Goal: Transaction & Acquisition: Purchase product/service

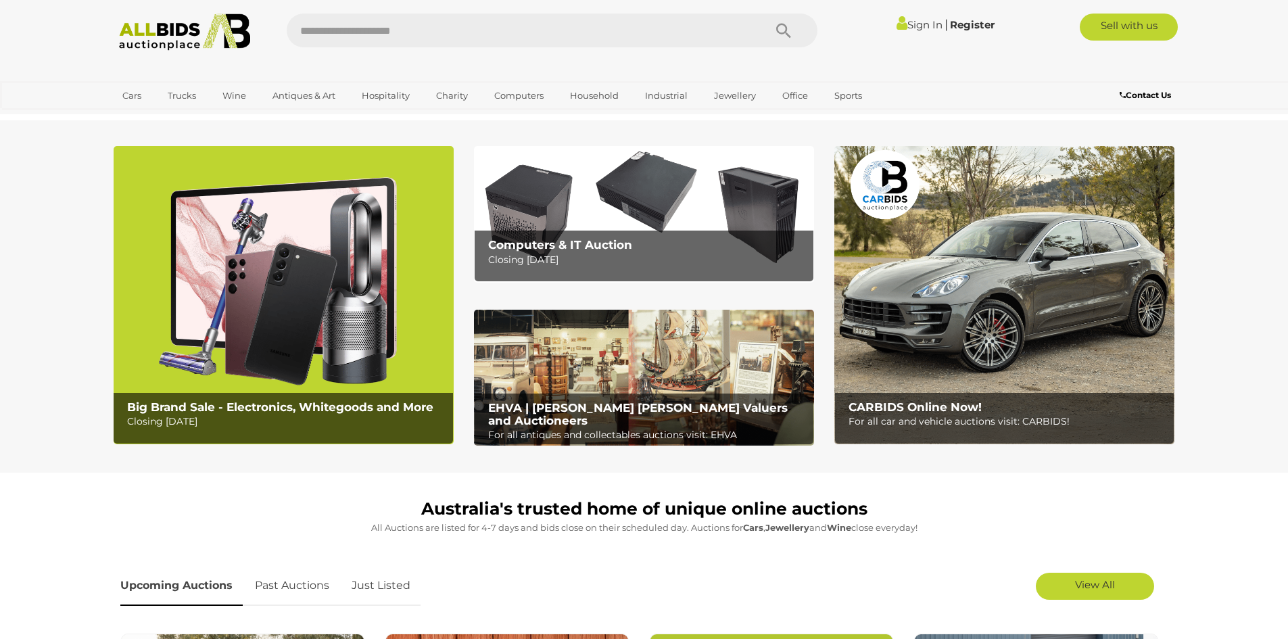
click at [1019, 339] on img at bounding box center [1004, 295] width 340 height 298
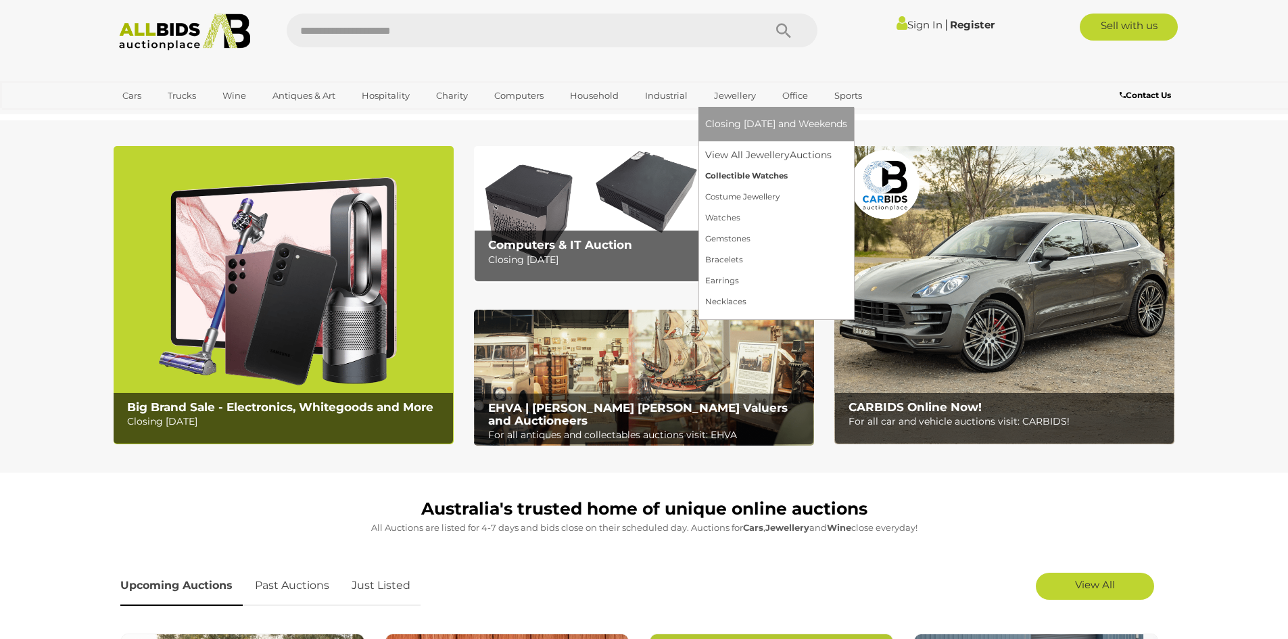
click at [732, 179] on link "Collectible Watches" at bounding box center [776, 176] width 142 height 21
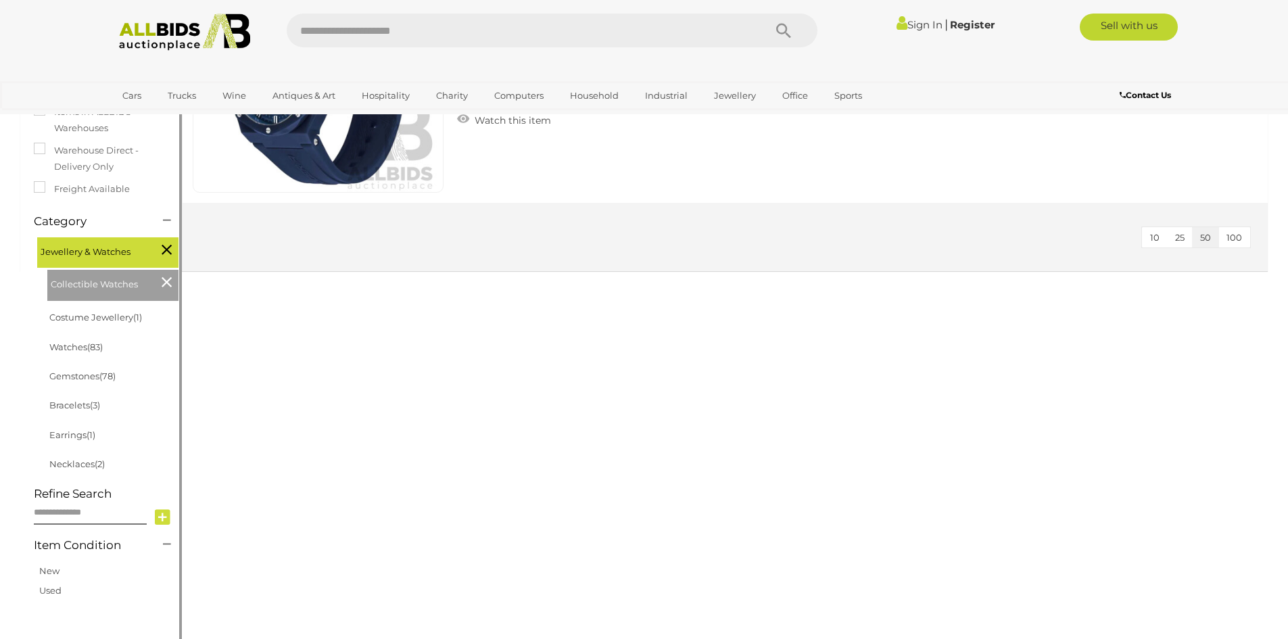
scroll to position [270, 0]
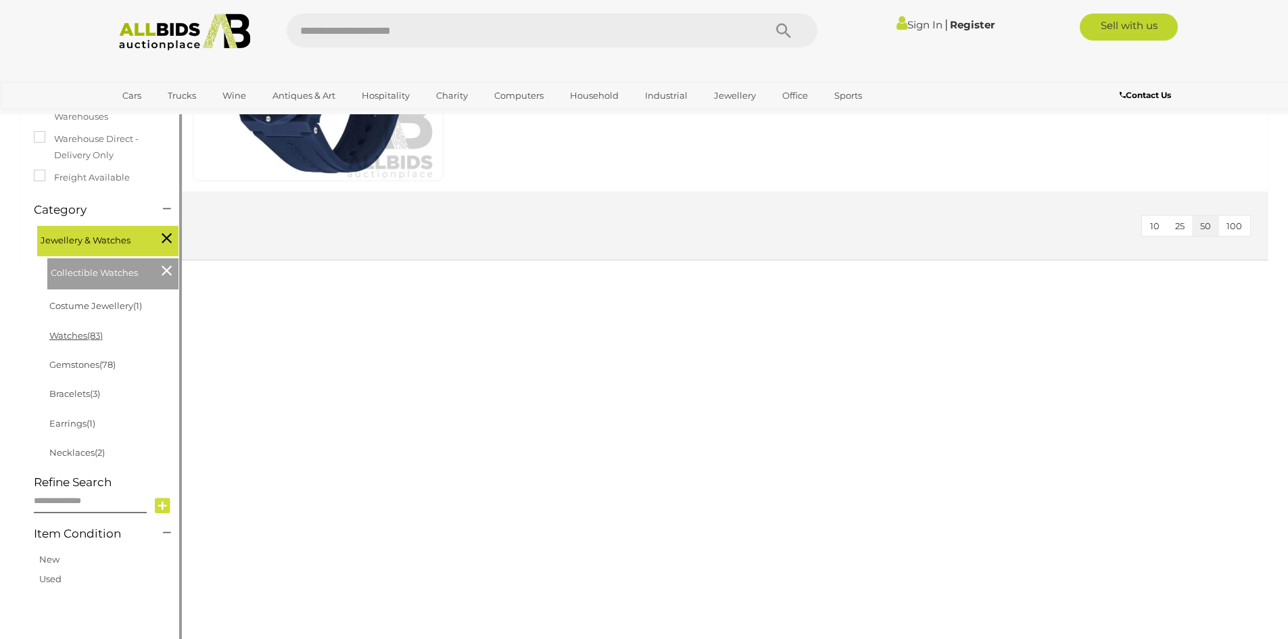
click at [82, 337] on link "Watches (83)" at bounding box center [75, 335] width 53 height 11
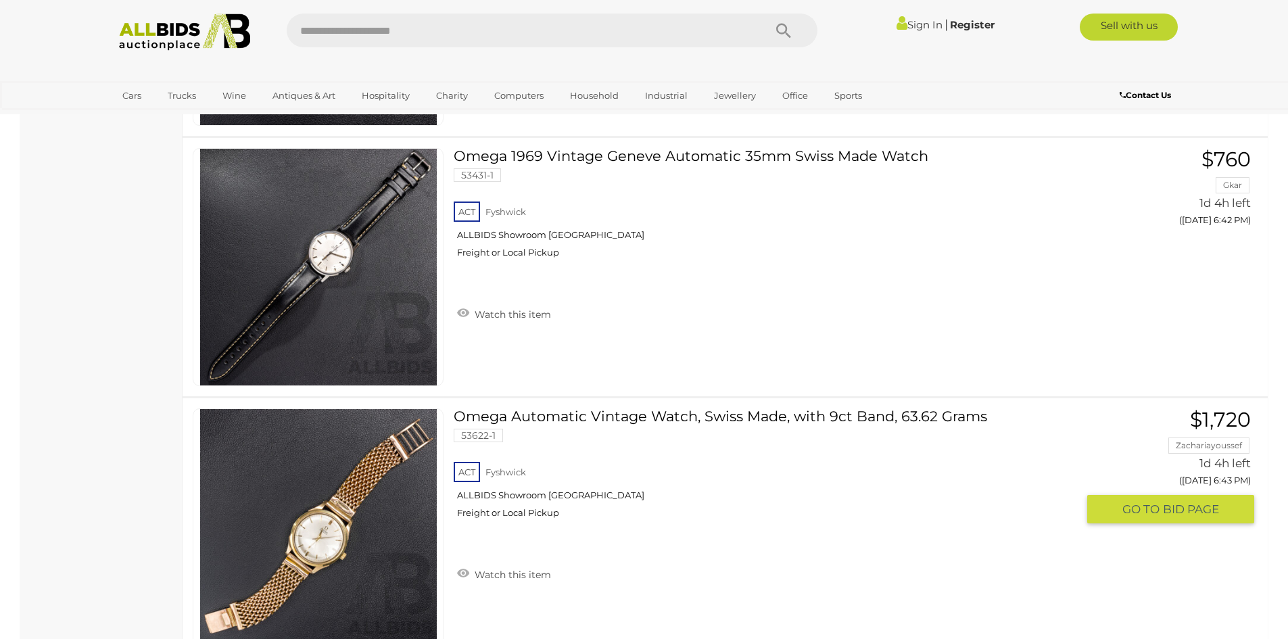
scroll to position [3178, 0]
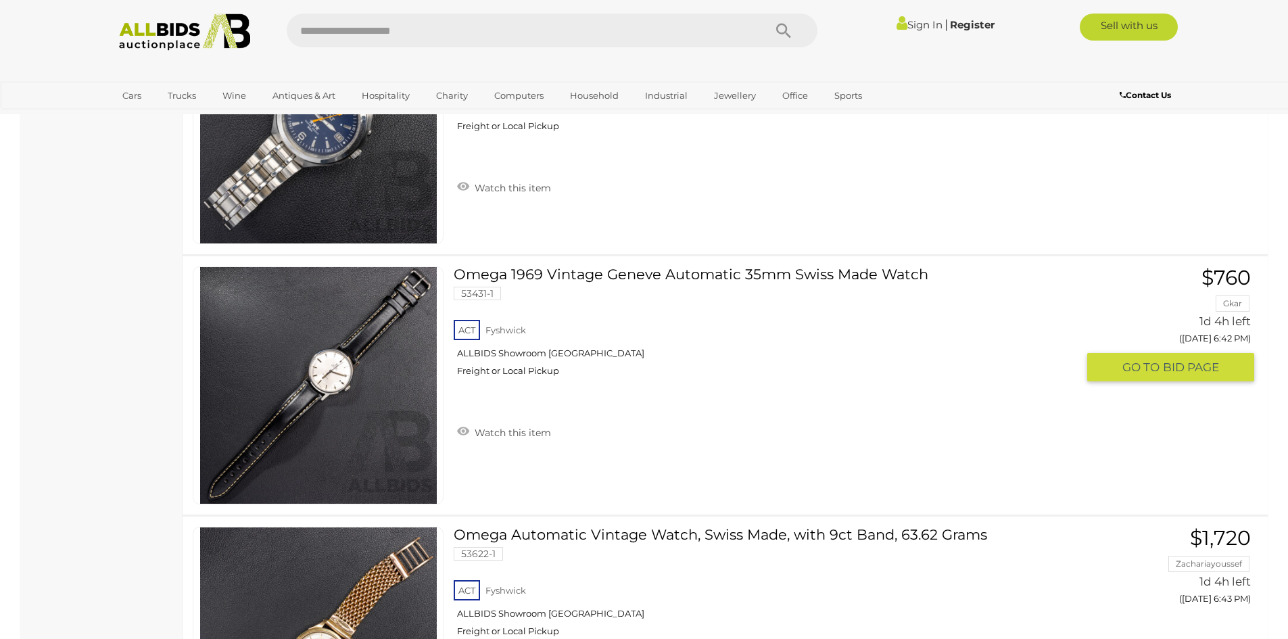
click at [696, 278] on link "Omega 1969 Vintage Geneve Automatic 35mm Swiss Made Watch 53431-1 ACT Fyshwick" at bounding box center [770, 326] width 613 height 120
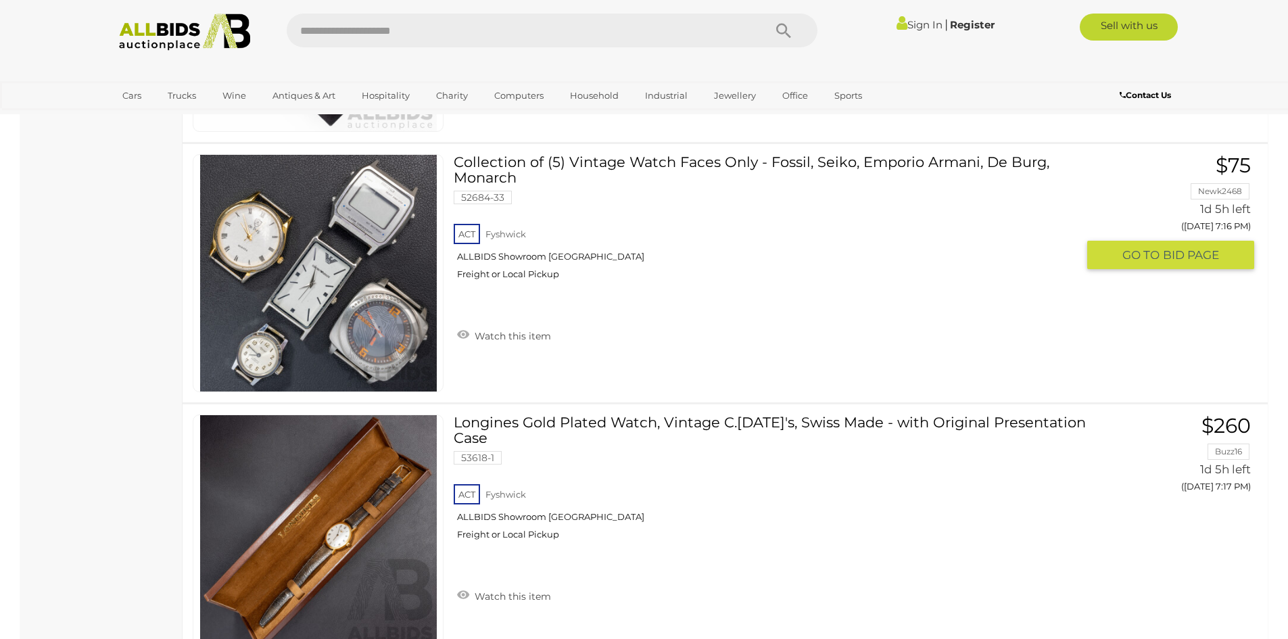
scroll to position [11359, 0]
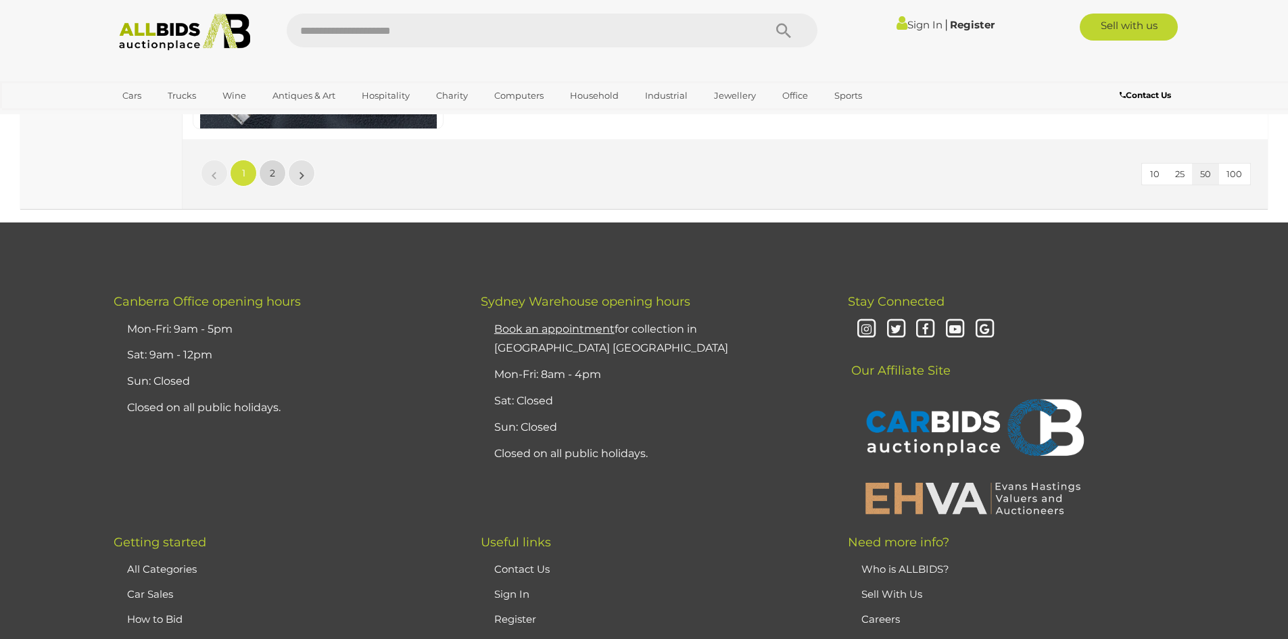
click at [266, 162] on link "2" at bounding box center [272, 173] width 27 height 27
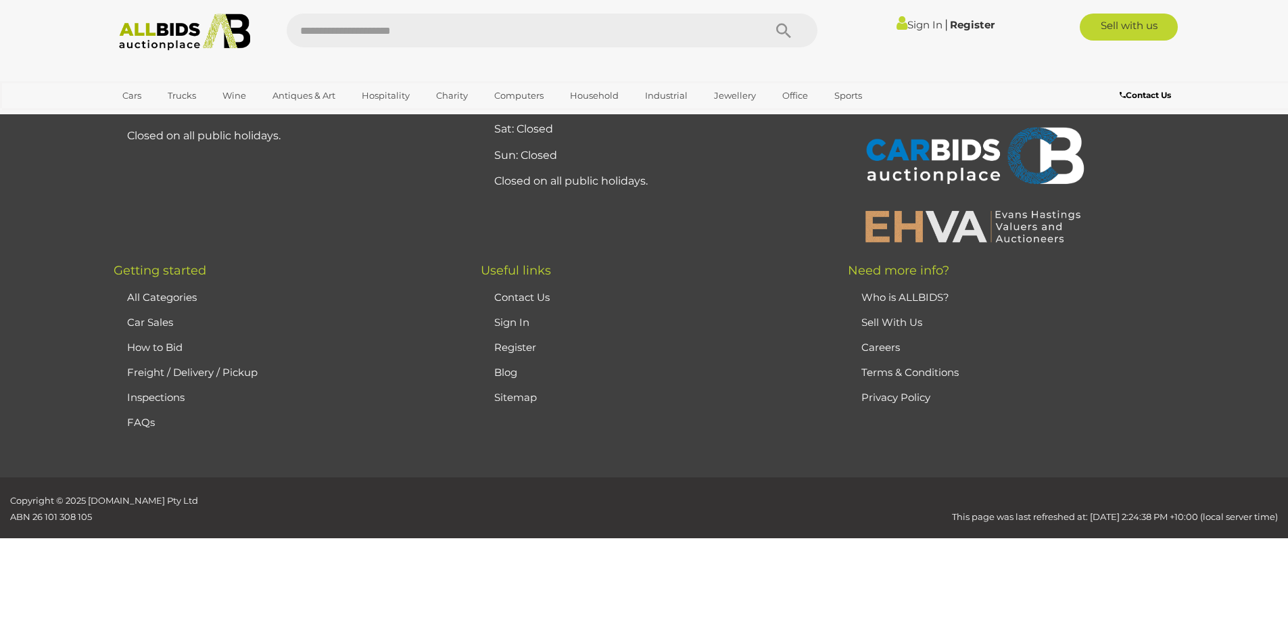
scroll to position [173, 0]
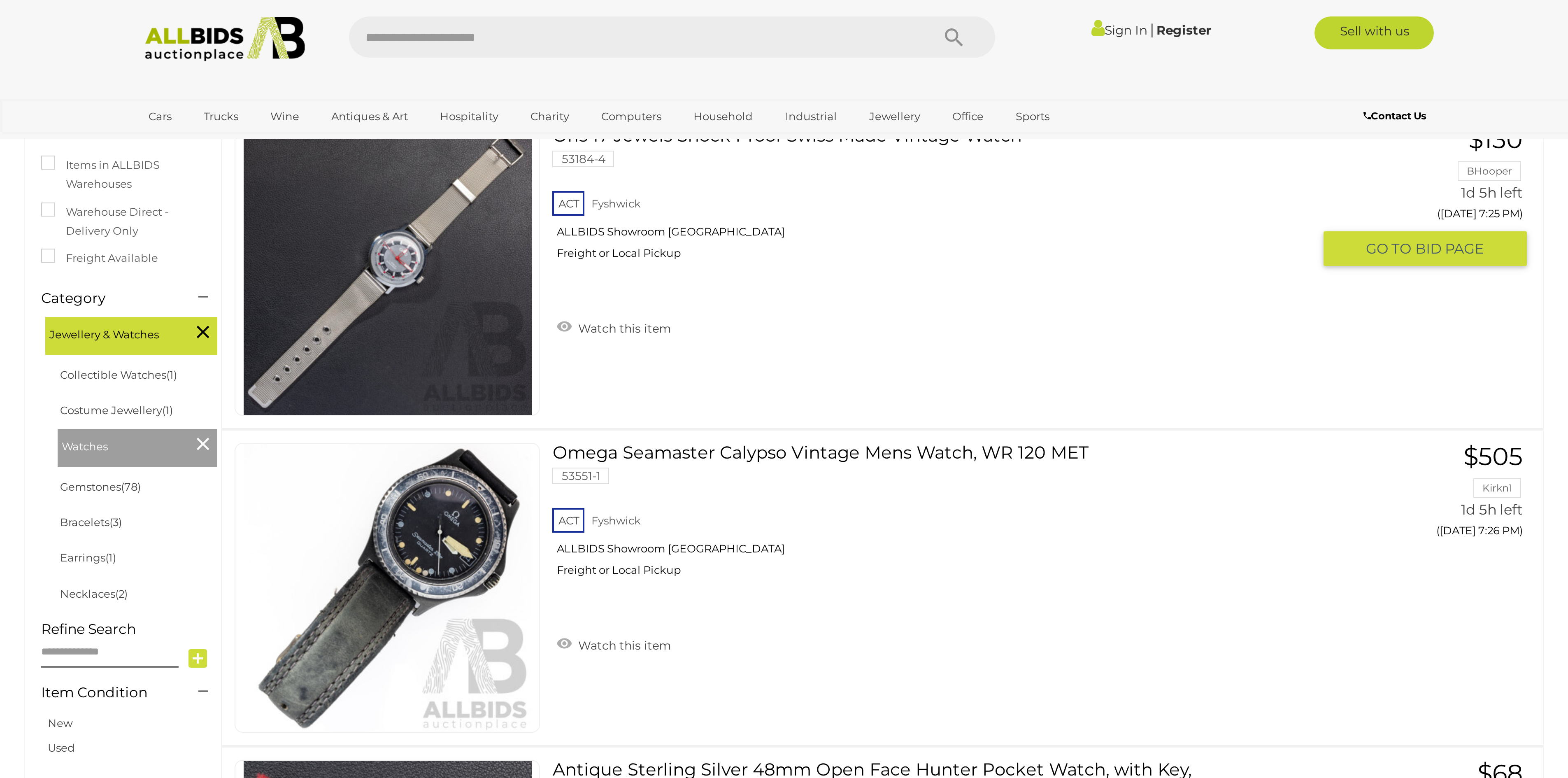
scroll to position [147, 0]
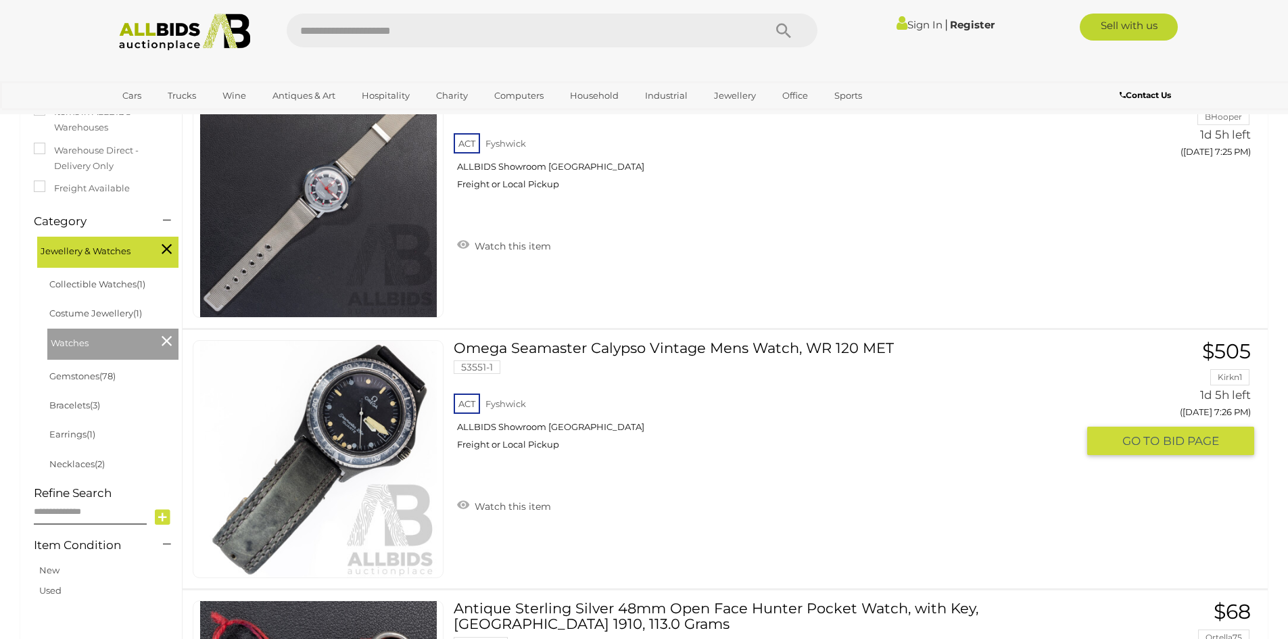
click at [723, 354] on link "Omega Seamaster Calypso Vintage Mens Watch, WR 120 MET 53551-1 ACT Fyshwick" at bounding box center [770, 400] width 613 height 120
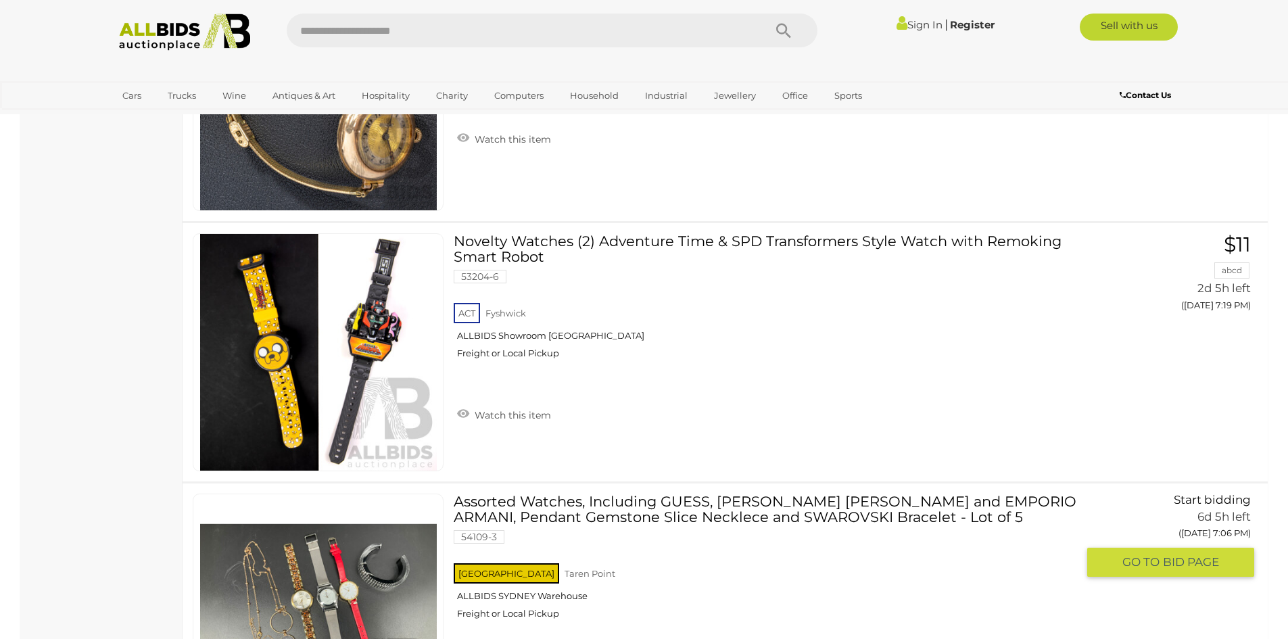
scroll to position [8558, 0]
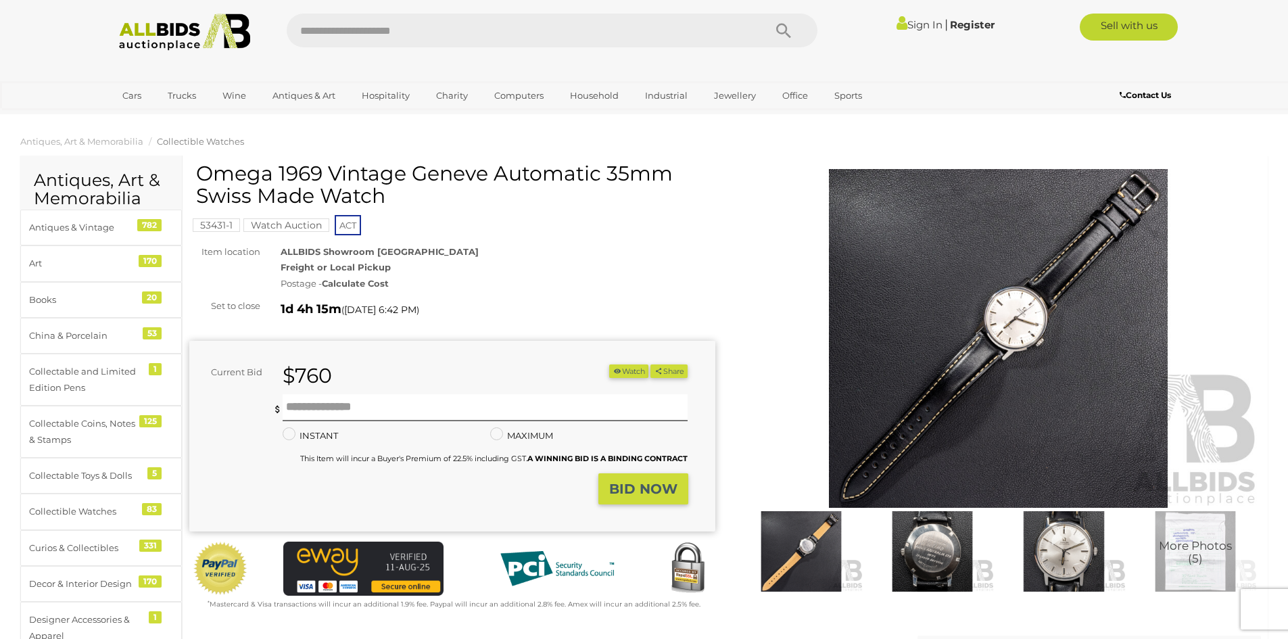
click at [1070, 339] on img at bounding box center [999, 338] width 526 height 339
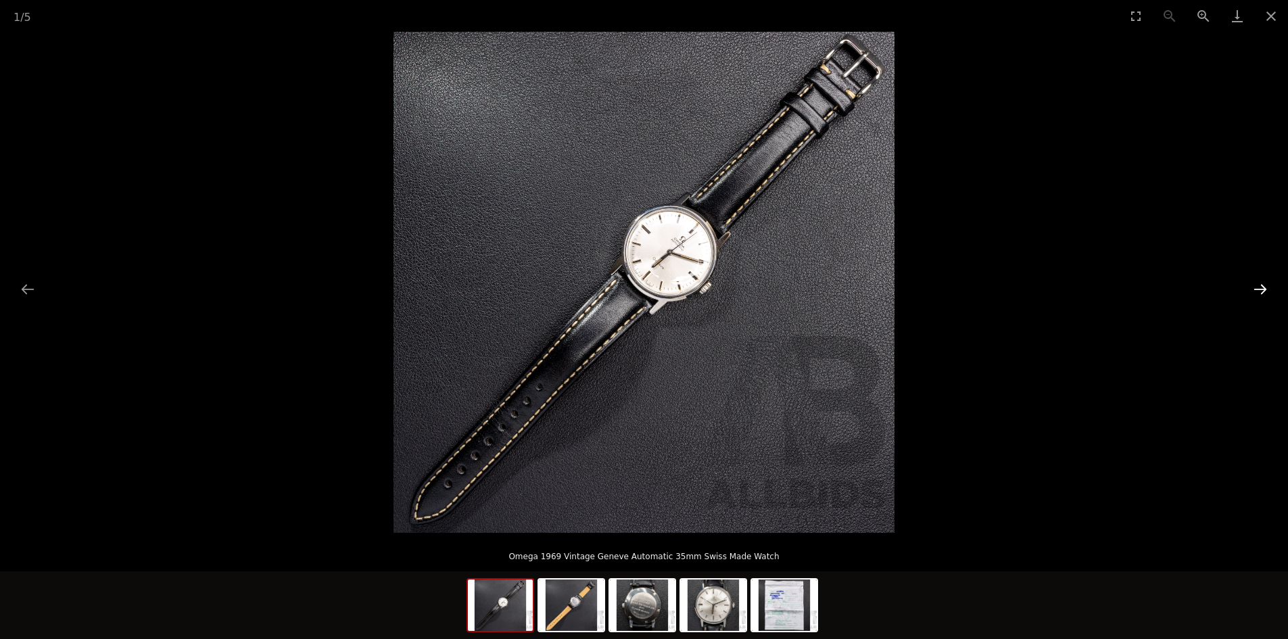
click at [1260, 295] on button "Next slide" at bounding box center [1260, 289] width 28 height 26
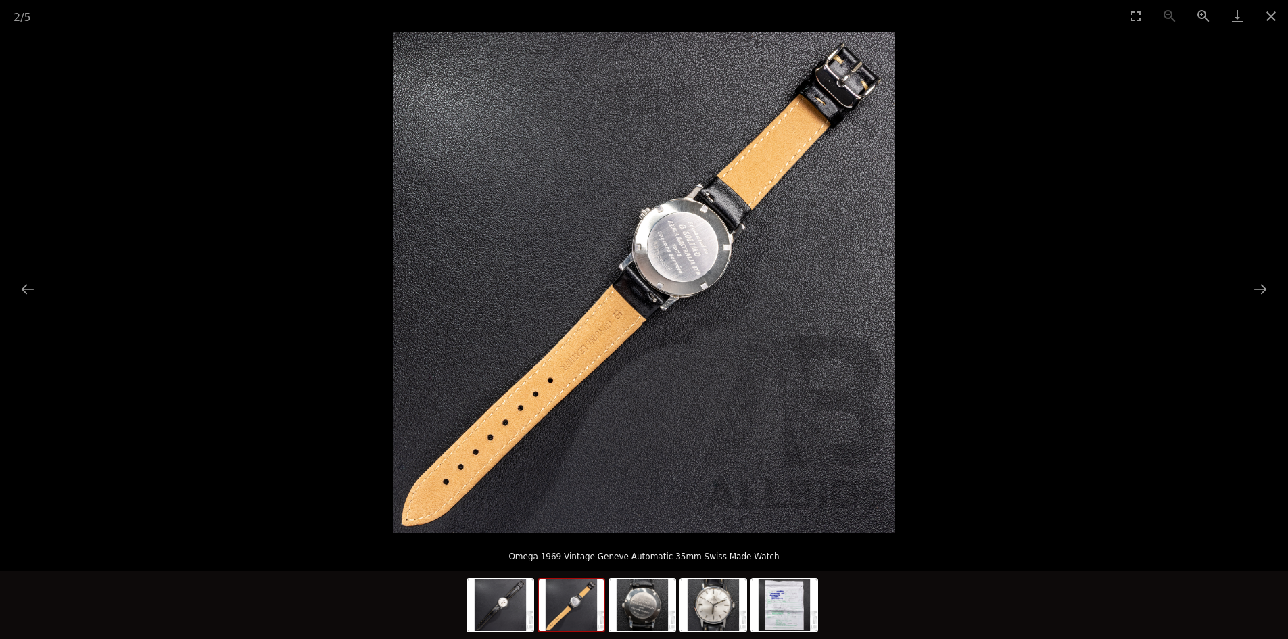
click at [659, 285] on img at bounding box center [643, 282] width 501 height 501
click at [1262, 285] on button "Next slide" at bounding box center [1260, 289] width 28 height 26
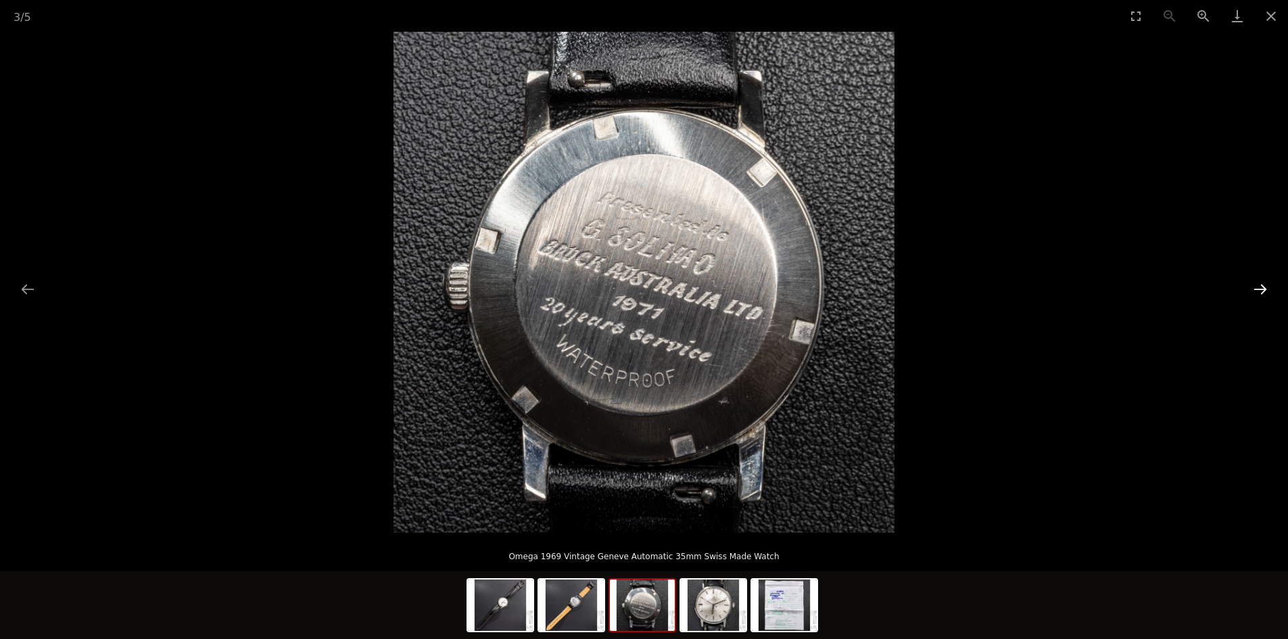
click at [1260, 285] on button "Next slide" at bounding box center [1260, 289] width 28 height 26
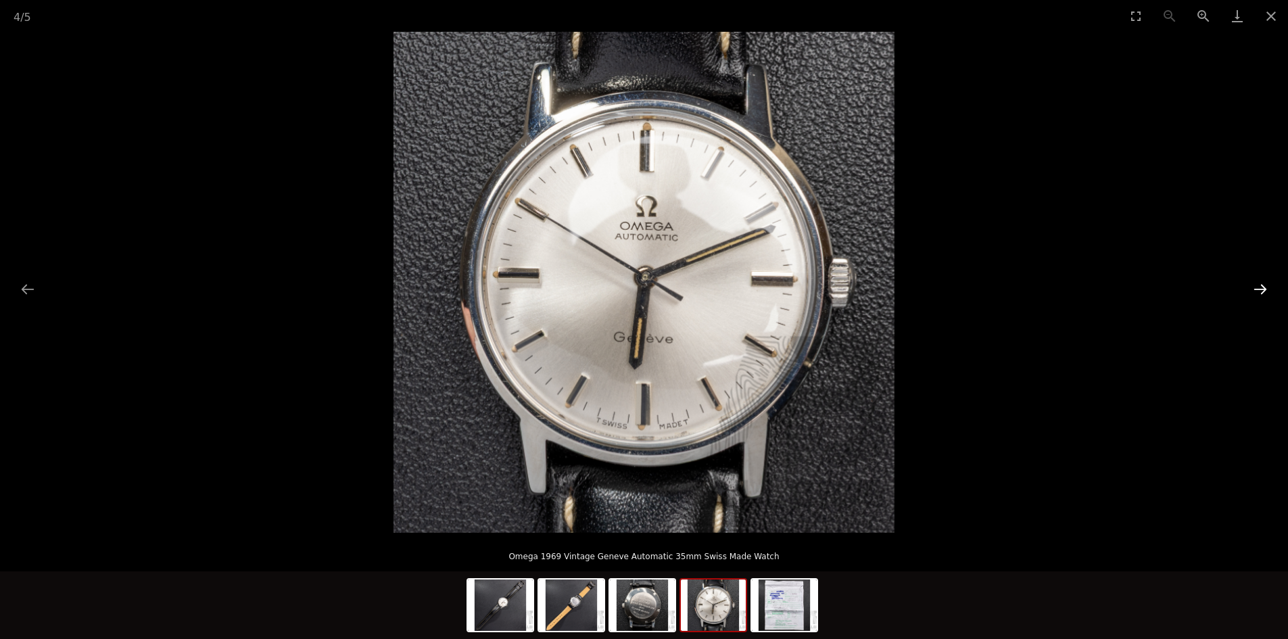
click at [1260, 285] on button "Next slide" at bounding box center [1260, 289] width 28 height 26
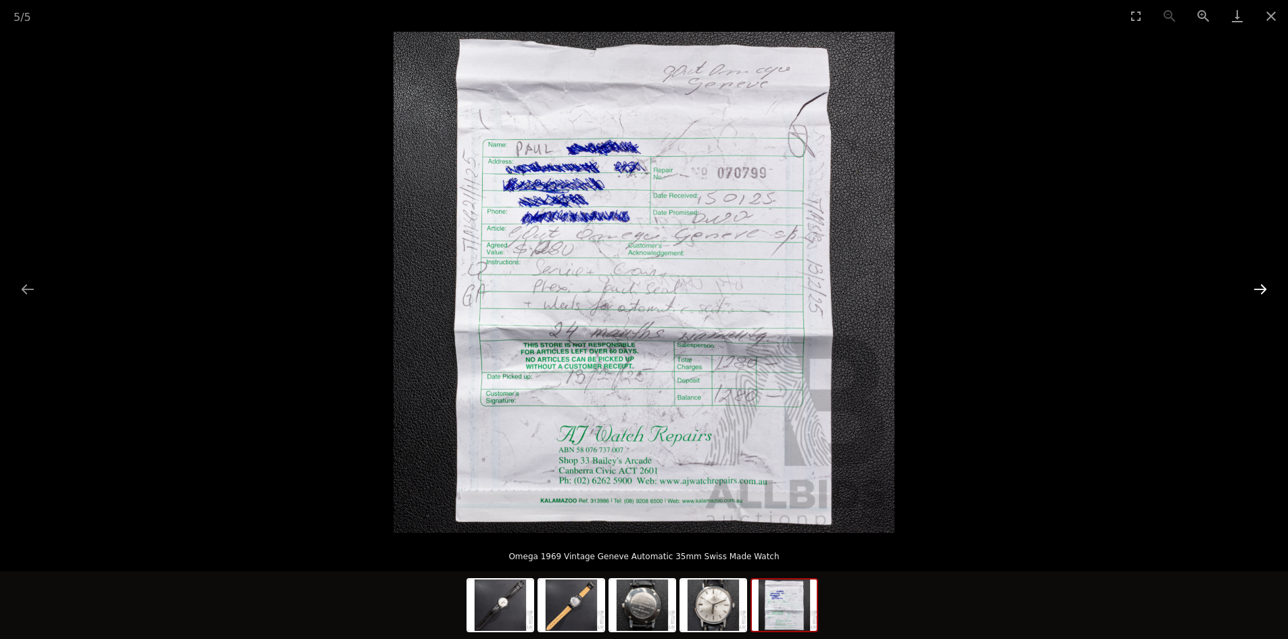
click at [1260, 285] on button "Next slide" at bounding box center [1260, 289] width 28 height 26
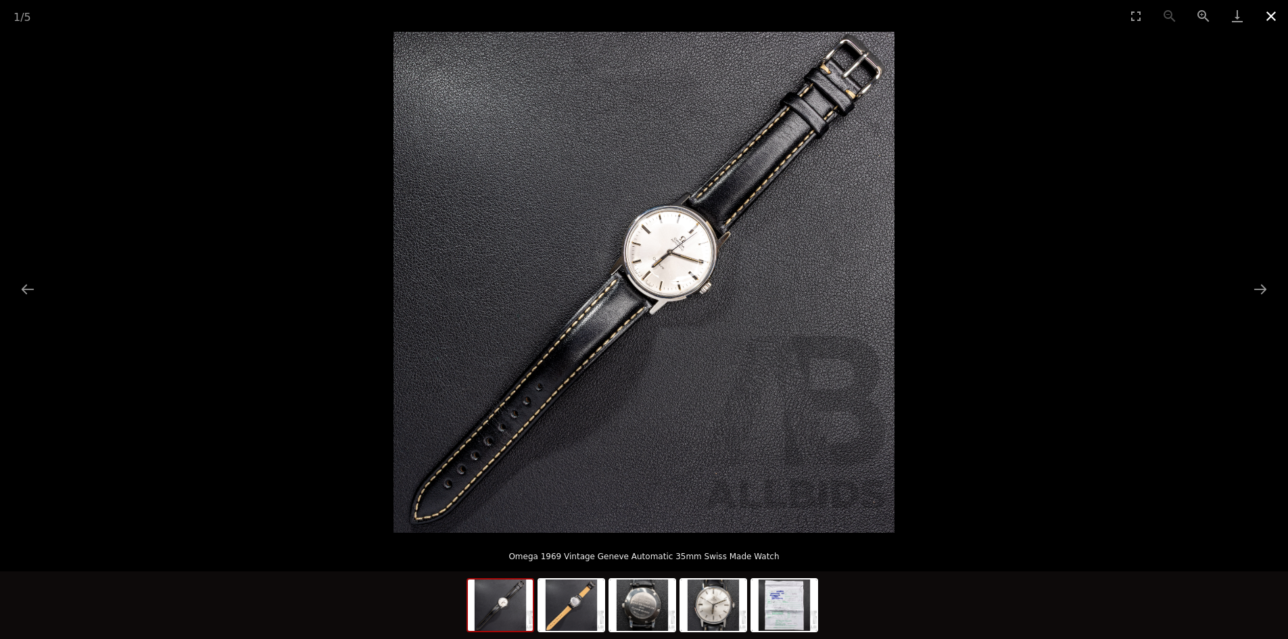
click at [1260, 23] on button "Close gallery" at bounding box center [1271, 16] width 34 height 32
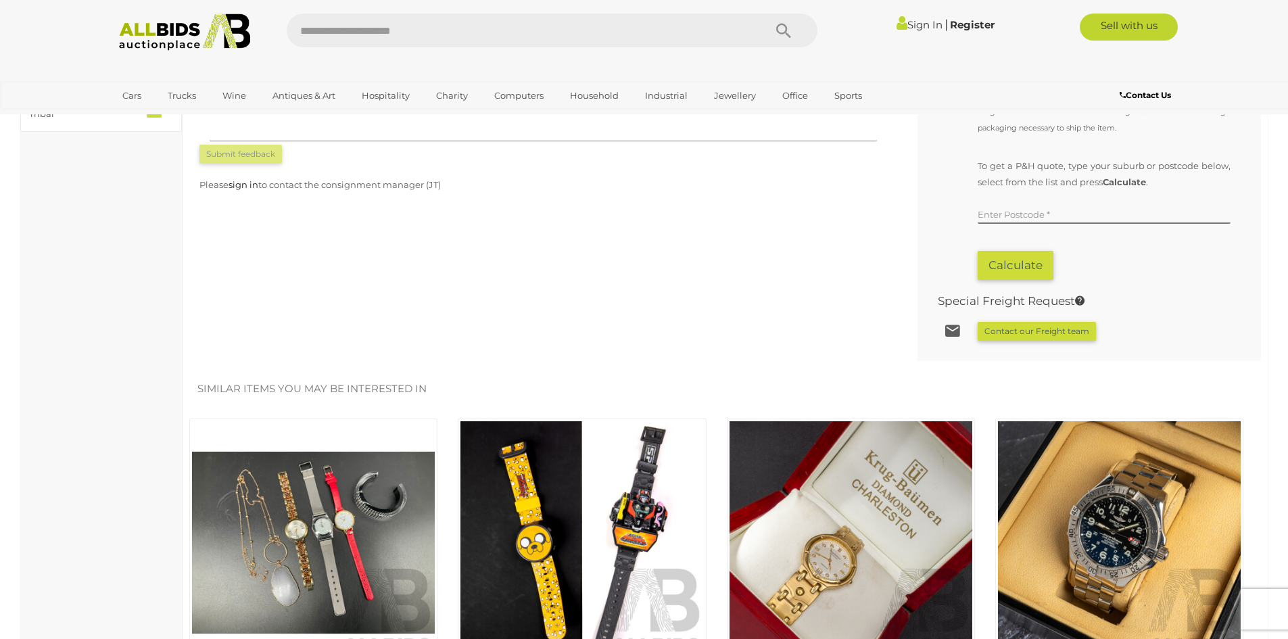
scroll to position [947, 0]
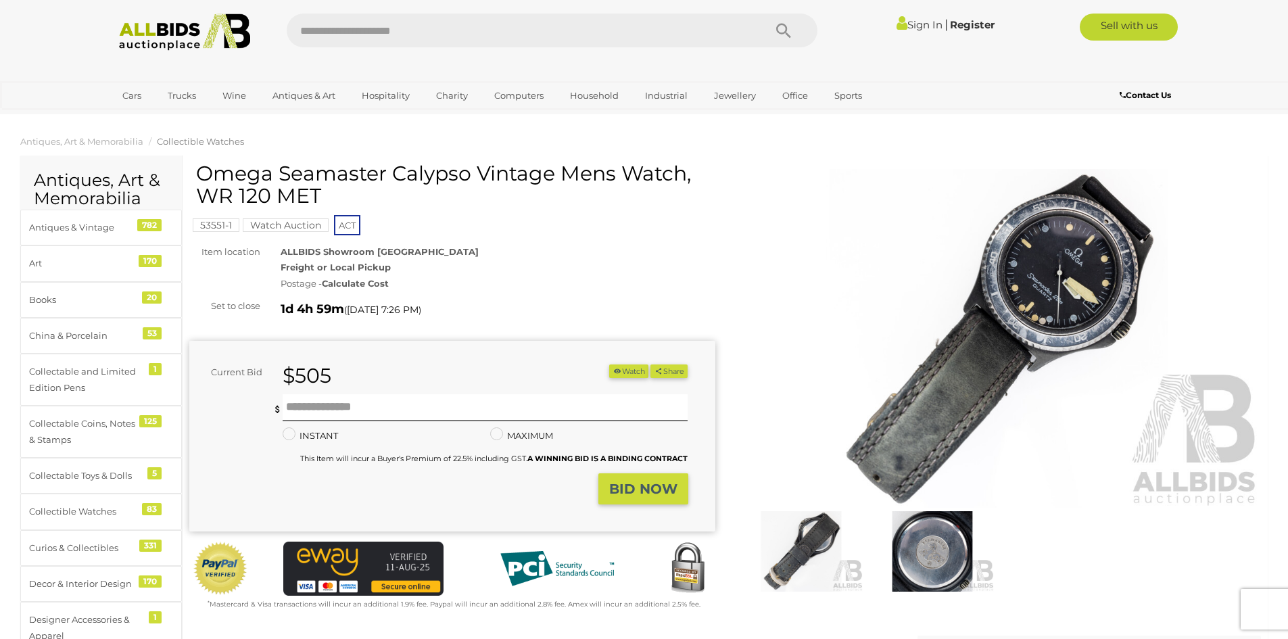
click at [1076, 268] on img at bounding box center [999, 338] width 526 height 339
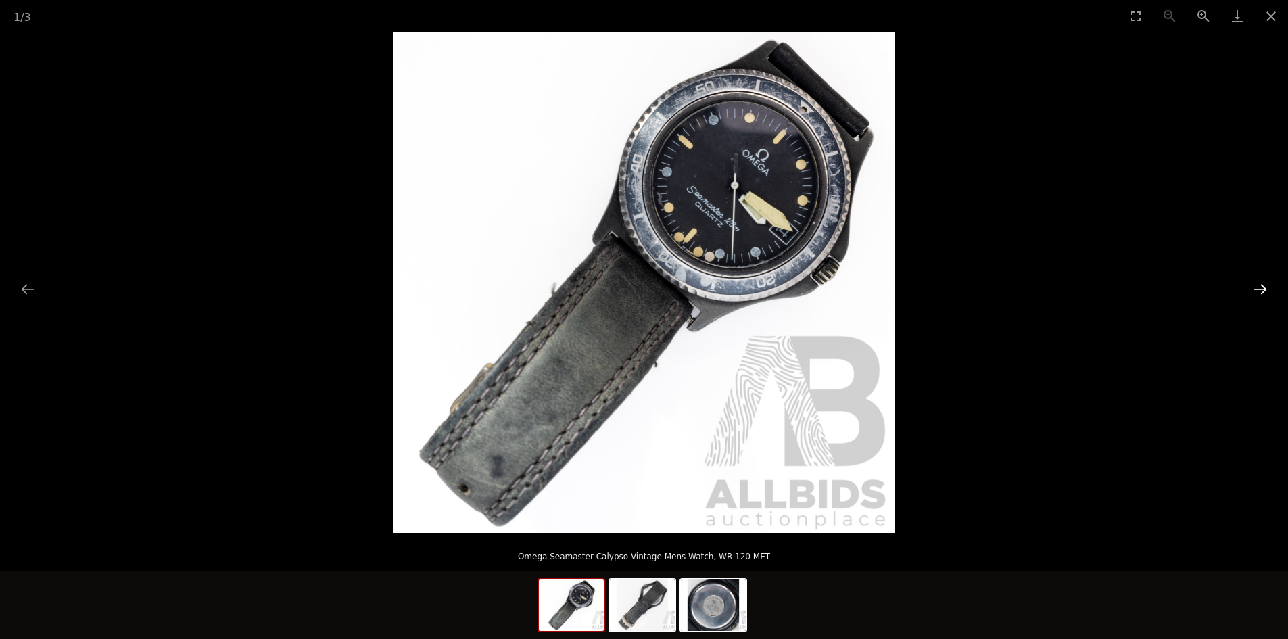
click at [1262, 287] on button "Next slide" at bounding box center [1260, 289] width 28 height 26
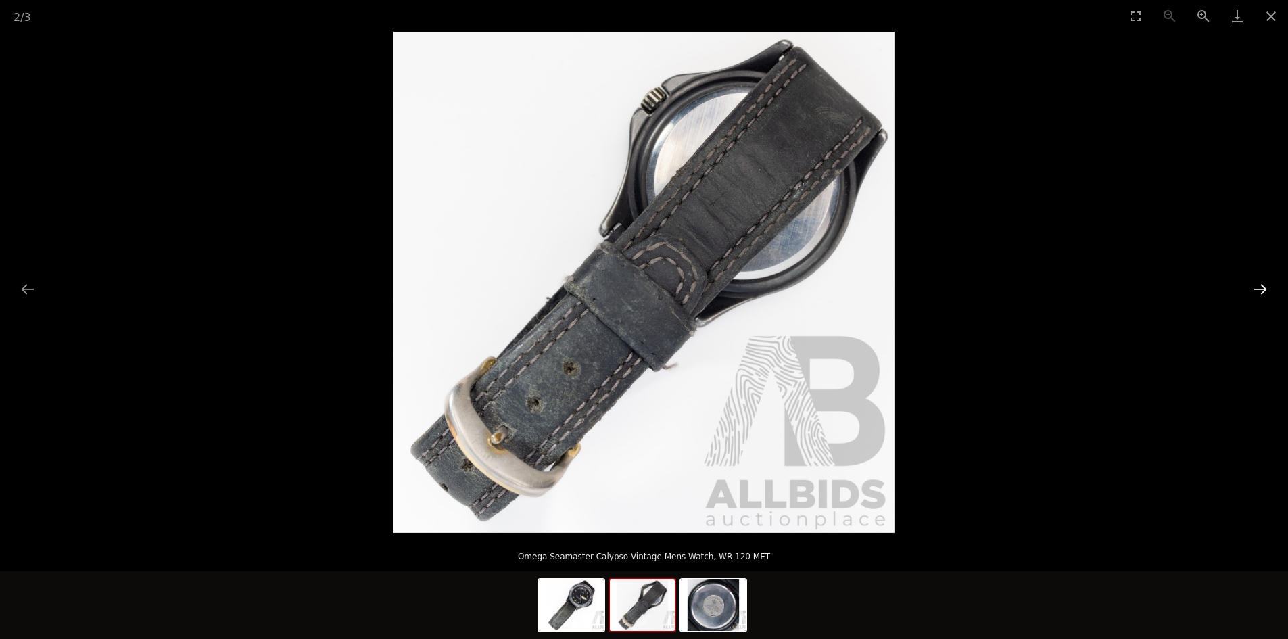
click at [1262, 287] on button "Next slide" at bounding box center [1260, 289] width 28 height 26
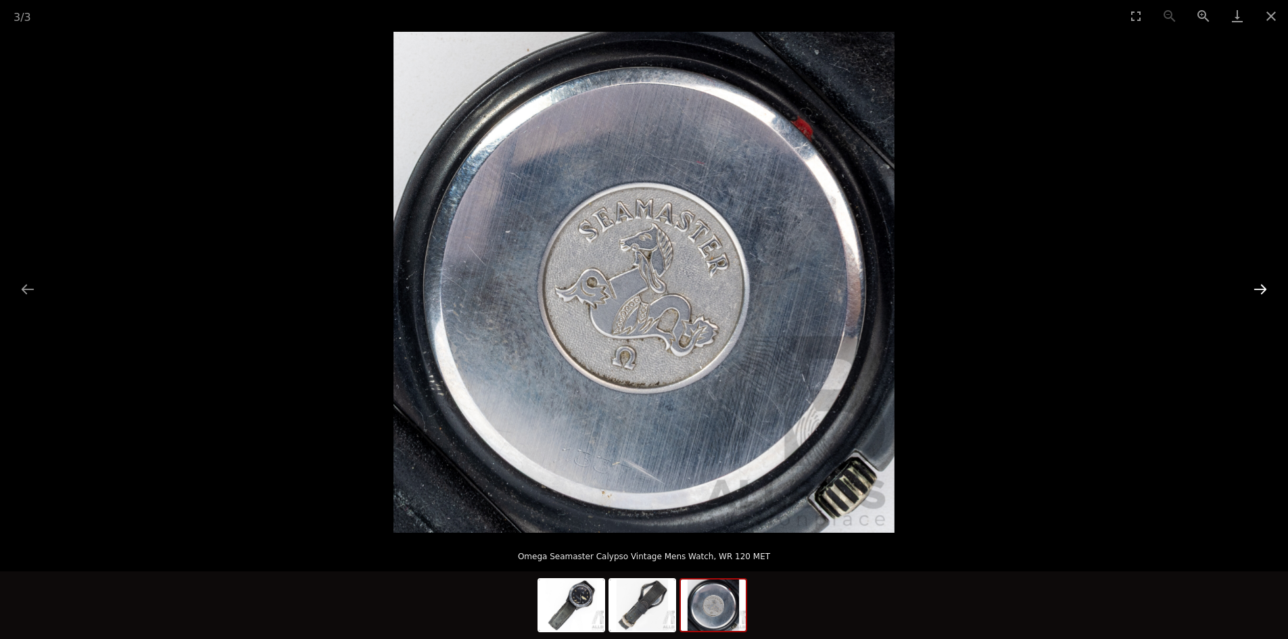
click at [1262, 287] on button "Next slide" at bounding box center [1260, 289] width 28 height 26
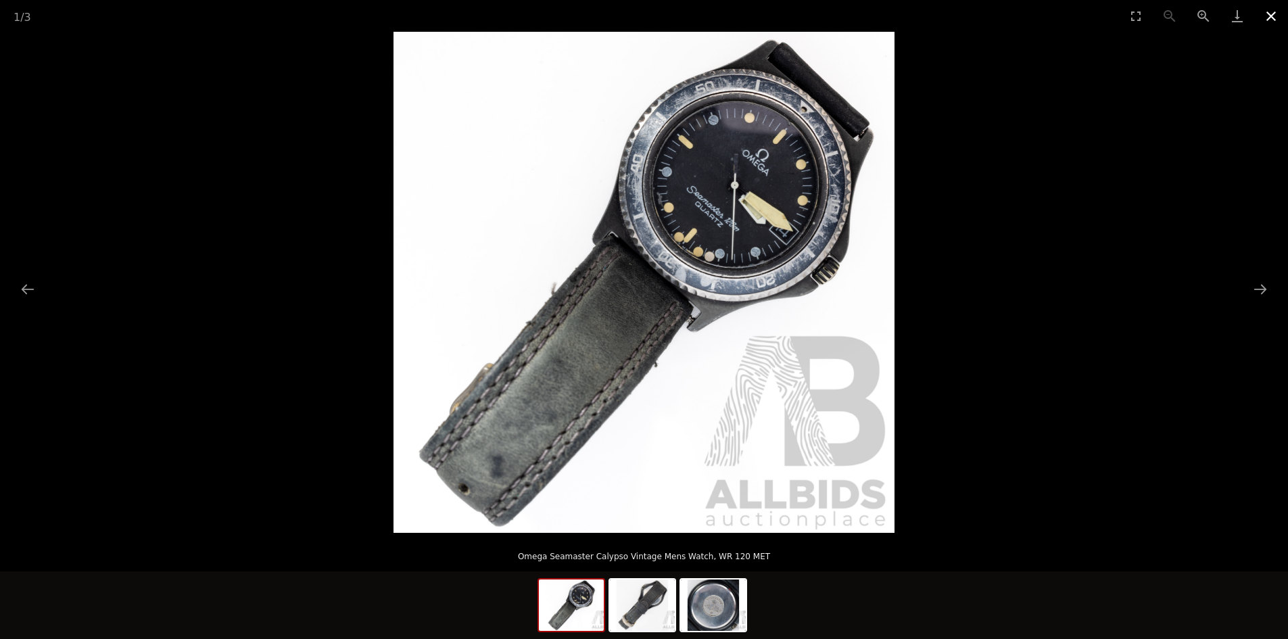
click at [1269, 9] on button "Close gallery" at bounding box center [1271, 16] width 34 height 32
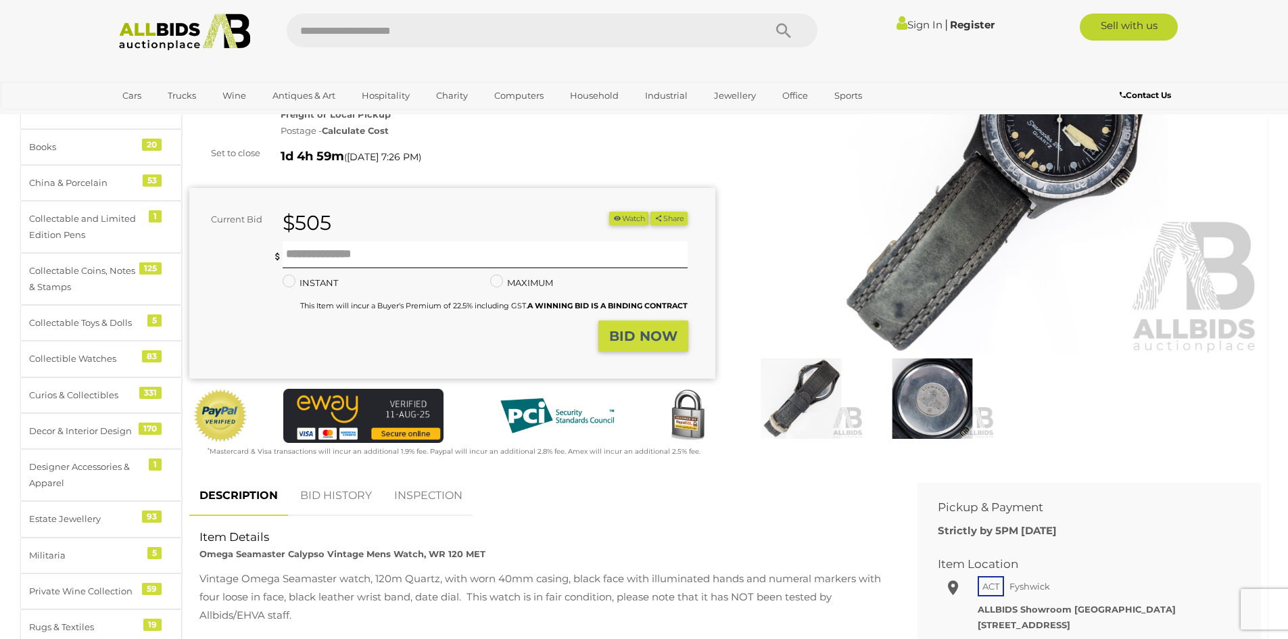
scroll to position [406, 0]
